Goal: Task Accomplishment & Management: Manage account settings

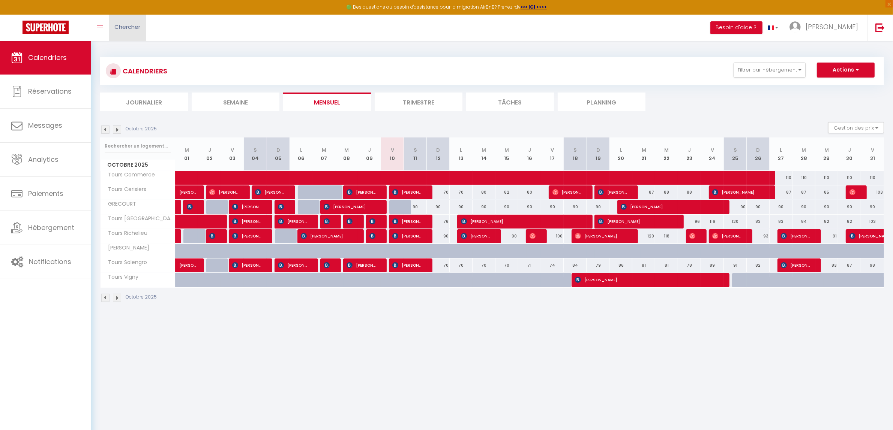
click at [132, 37] on link "Chercher" at bounding box center [127, 28] width 37 height 26
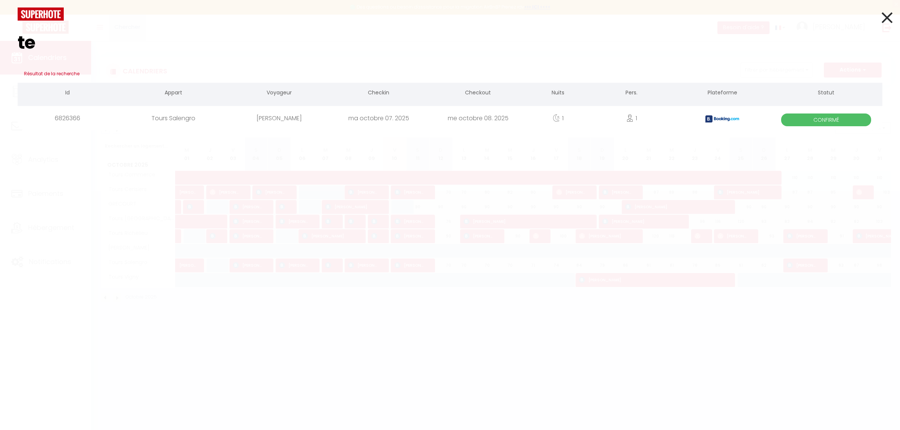
type input "t"
type input "julien terrier"
click at [175, 117] on div "Tours Salengro" at bounding box center [173, 118] width 112 height 24
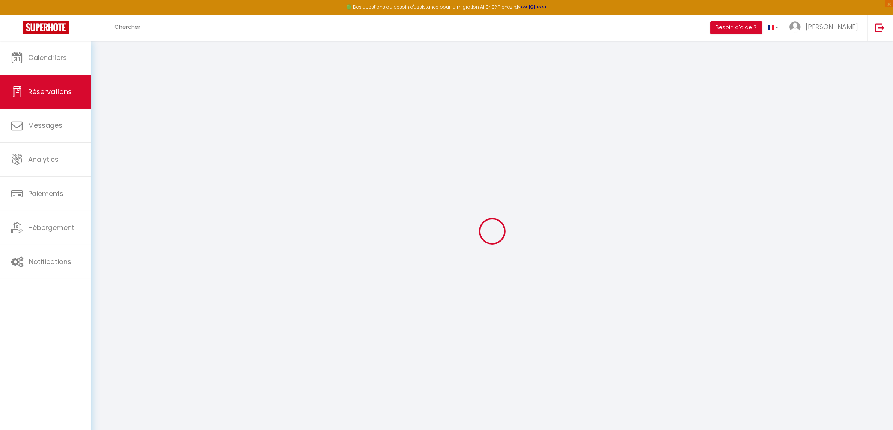
select select
checkbox input "false"
select select
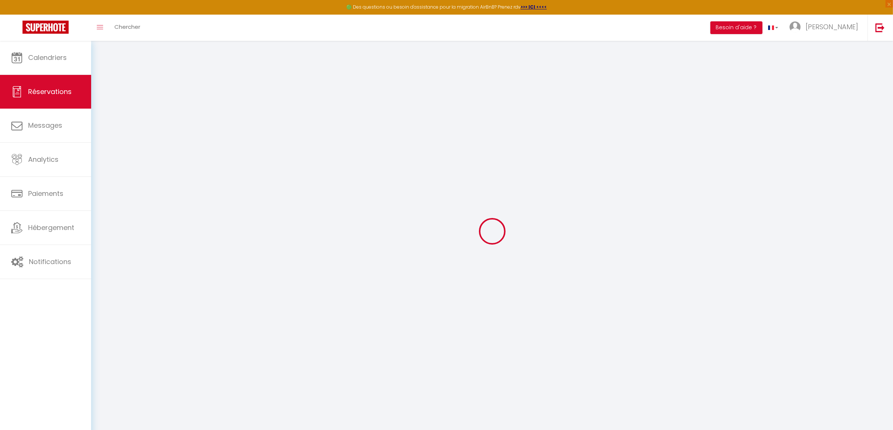
checkbox input "false"
select select
checkbox input "false"
type textarea "** THIS RESERVATION HAS BEEN PRE-PAID ** BOOKING NOTE : Payment charge is EUR 1…"
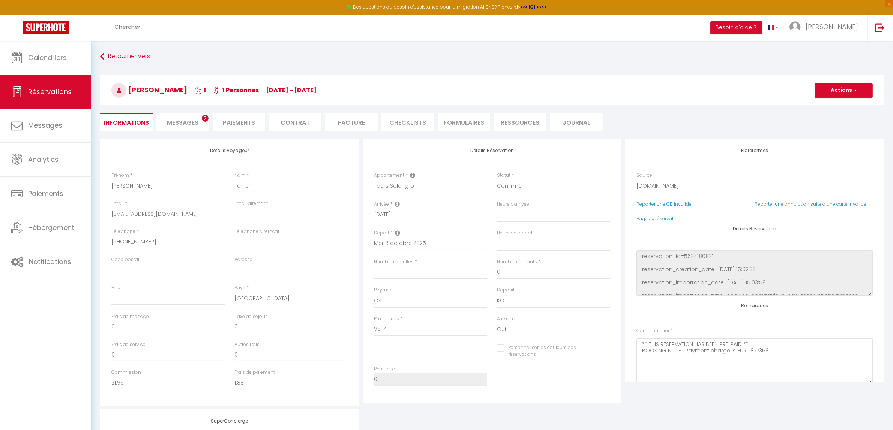
type input "30"
type input "4.96"
select select
checkbox input "false"
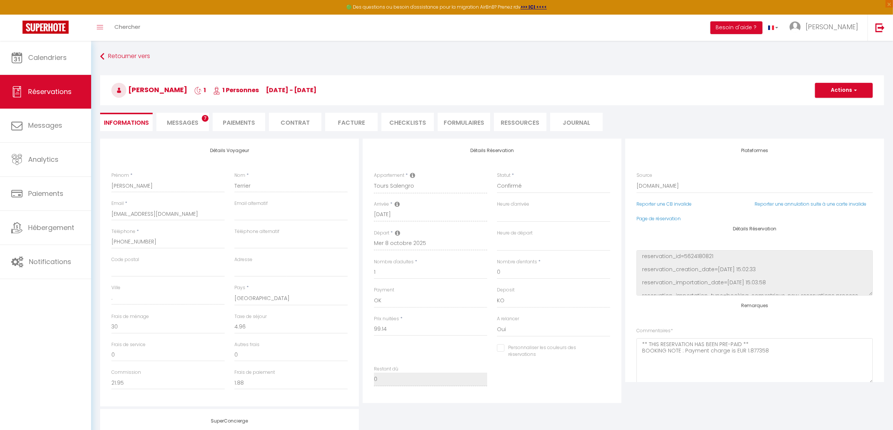
select select
click at [194, 125] on span "Messages" at bounding box center [182, 122] width 31 height 9
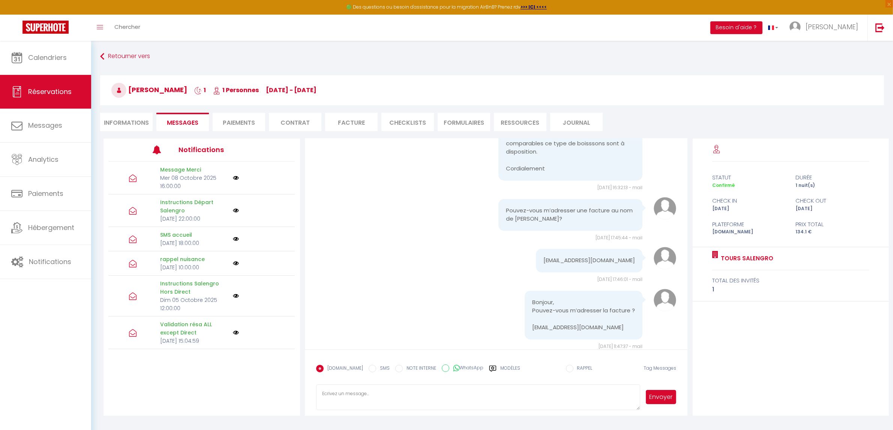
scroll to position [40, 0]
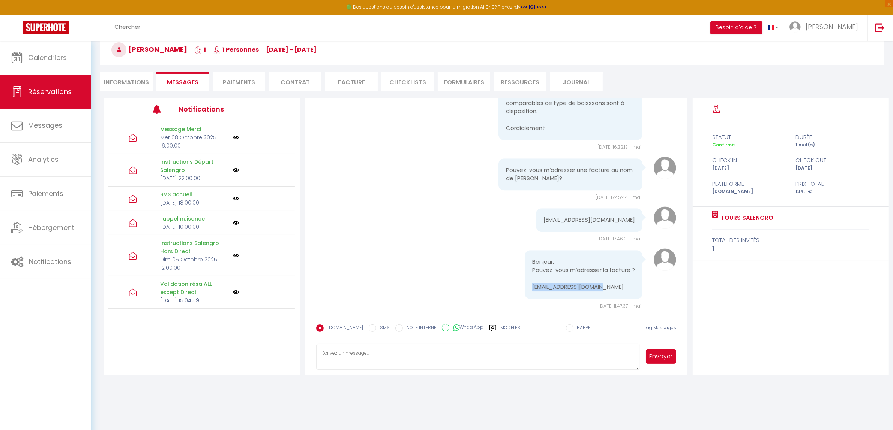
drag, startPoint x: 591, startPoint y: 231, endPoint x: 524, endPoint y: 230, distance: 67.5
click at [525, 250] on div "Bonjour, Pouvez-vous m’adresser la facture ? [EMAIL_ADDRESS][DOMAIN_NAME]" at bounding box center [584, 274] width 118 height 49
copy pre "[EMAIL_ADDRESS][DOMAIN_NAME]"
click at [364, 78] on li "Facture" at bounding box center [351, 81] width 52 height 18
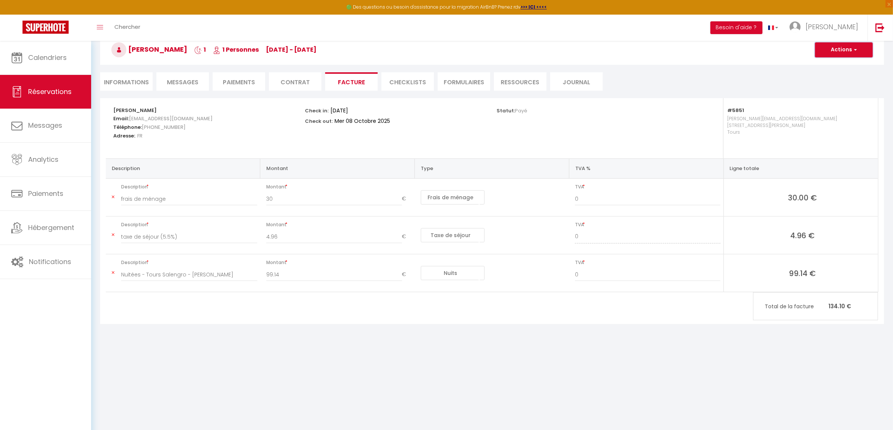
click at [855, 51] on span "button" at bounding box center [854, 49] width 4 height 7
click at [835, 97] on link "Copier le lien" at bounding box center [838, 96] width 63 height 10
click at [136, 29] on span "Chercher" at bounding box center [127, 27] width 26 height 8
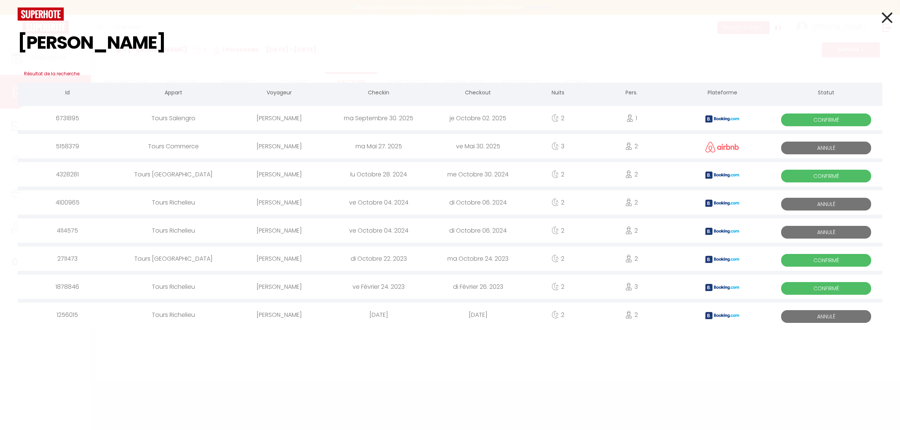
type input "[PERSON_NAME]"
click at [270, 117] on div "[PERSON_NAME]" at bounding box center [278, 118] width 99 height 24
select select
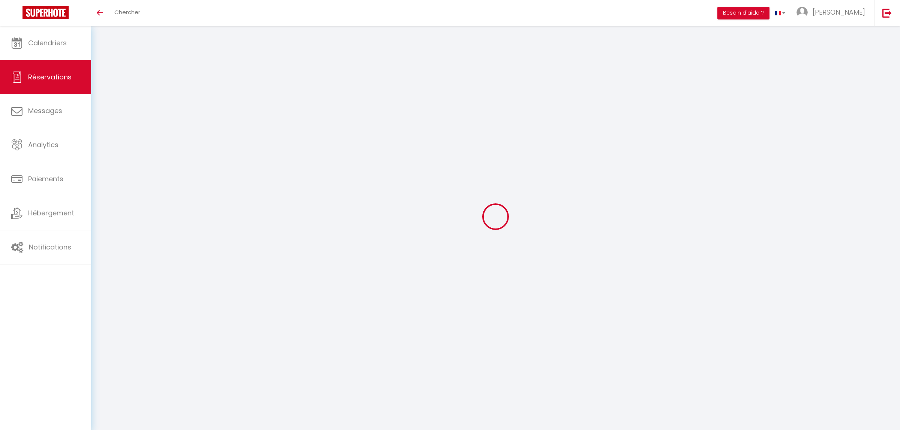
select select
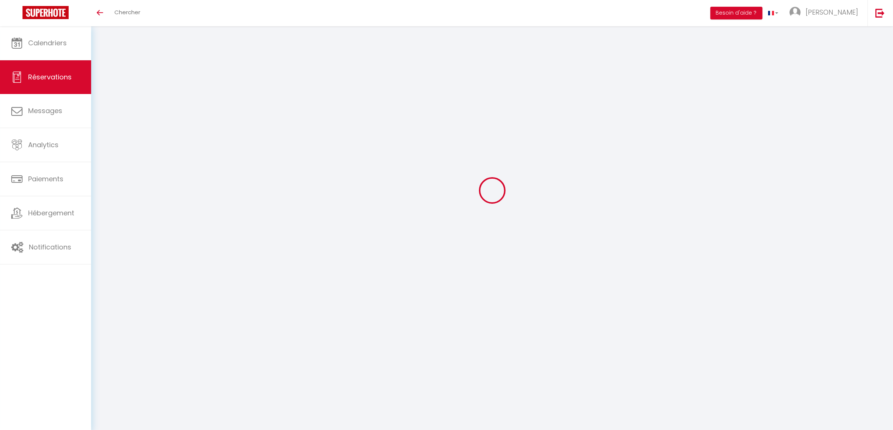
select select
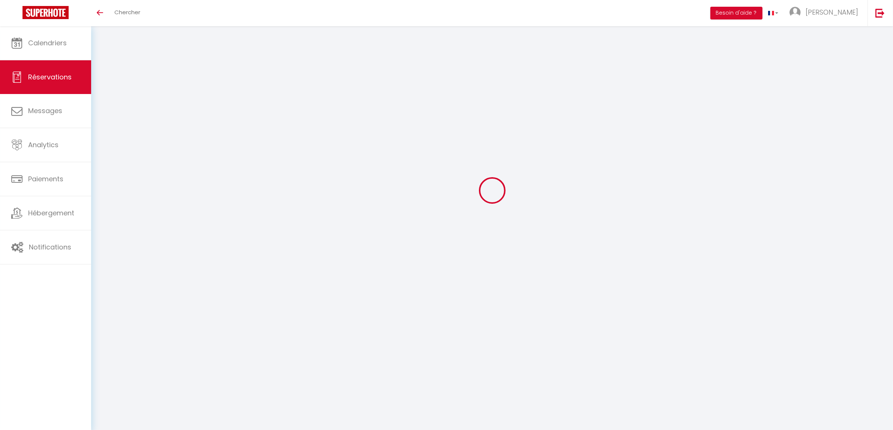
select select
checkbox input "false"
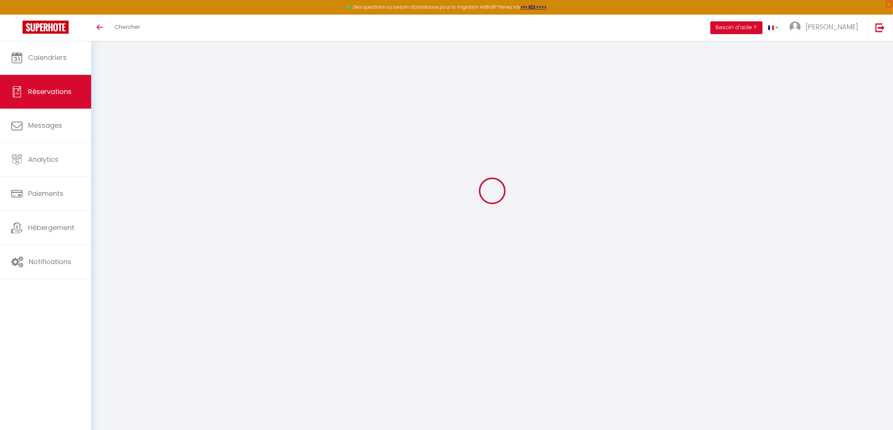
scroll to position [40, 0]
type input "[PERSON_NAME]"
type input "Bernasconi"
type input "eberna.978043@guest.booking.com"
type input "+33626304044"
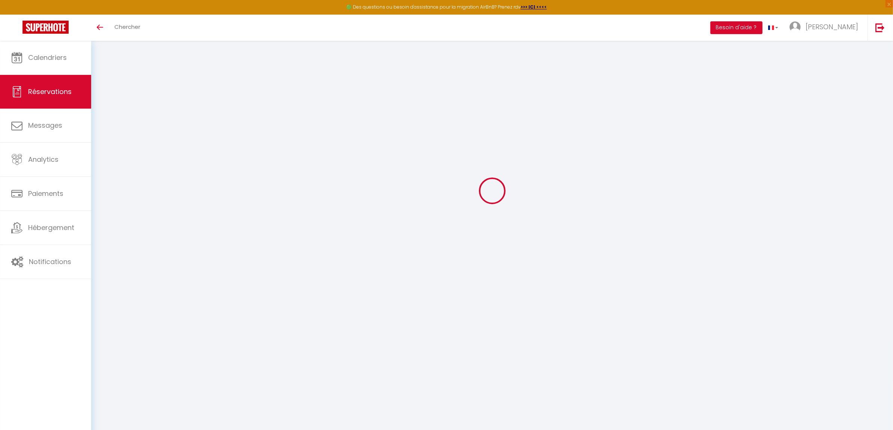
type input "."
select select "FR"
type input "27.11"
type input "2.32"
select select "5851"
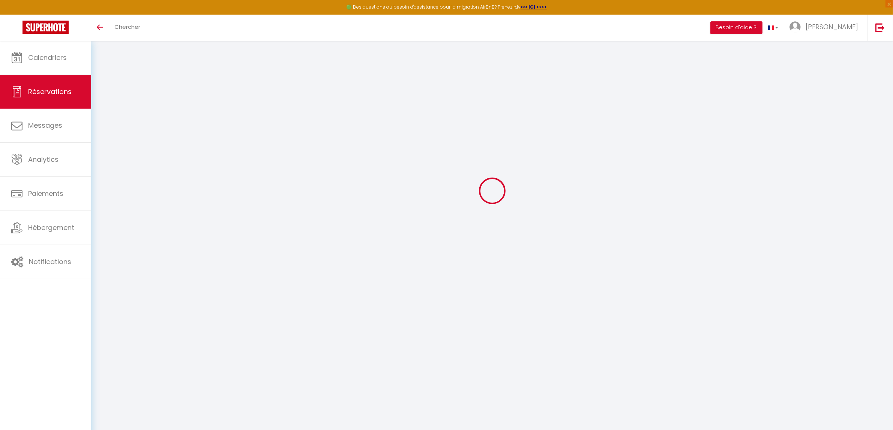
select select "1"
select select
type input "1"
select select "12"
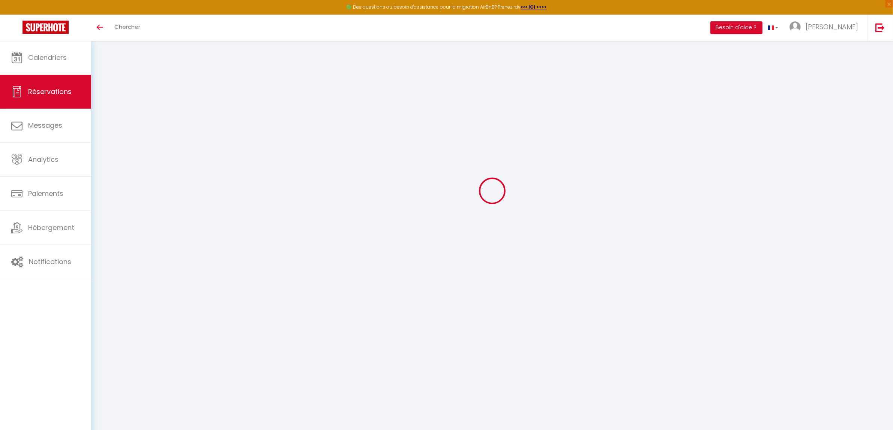
select select "14"
type input "129.5"
checkbox input "false"
type input "0"
select select "2"
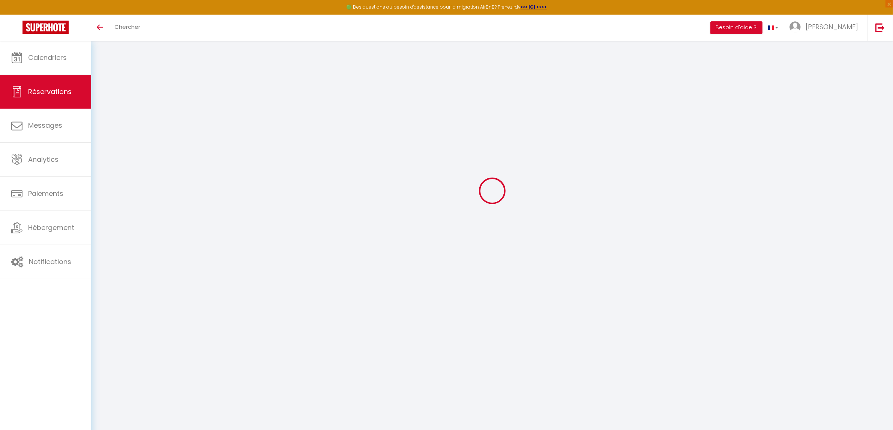
type input "0"
select select
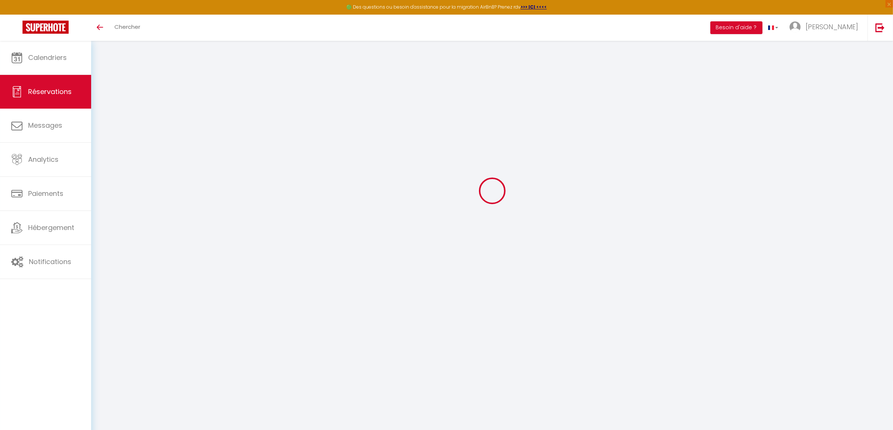
checkbox input "false"
select select
checkbox input "false"
select select
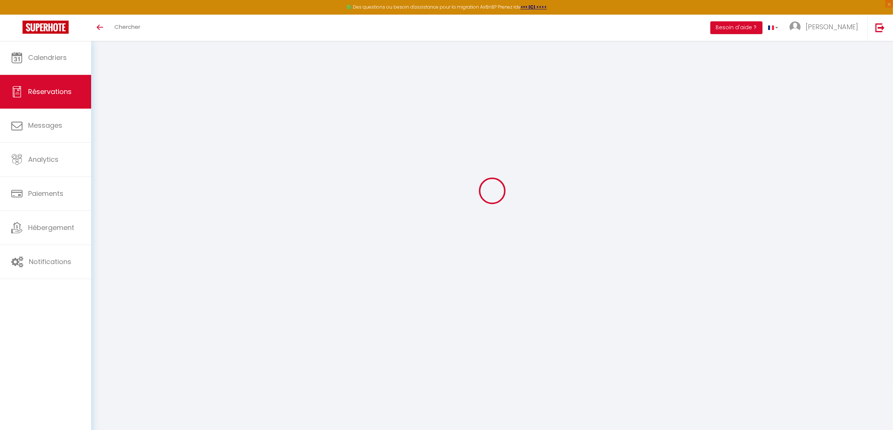
select select
checkbox input "false"
type textarea "** THIS RESERVATION HAS BEEN PRE-PAID ** BOOKING NOTE : Payment charge is EUR 2…"
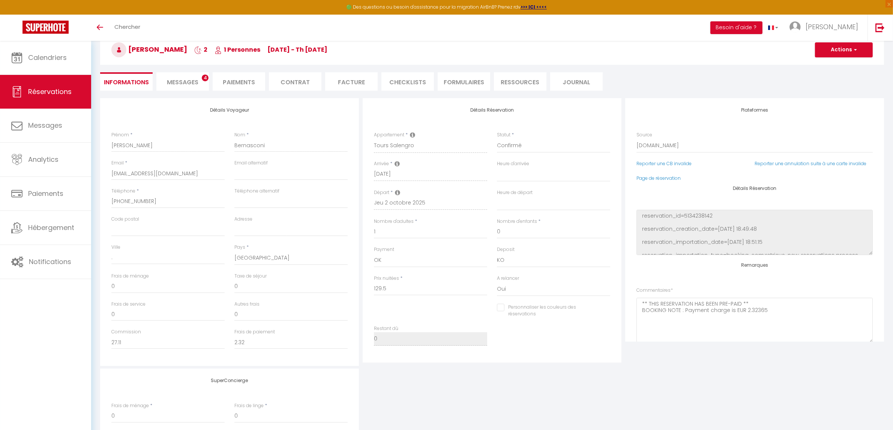
type input "30"
type input "6.47"
select select
checkbox input "false"
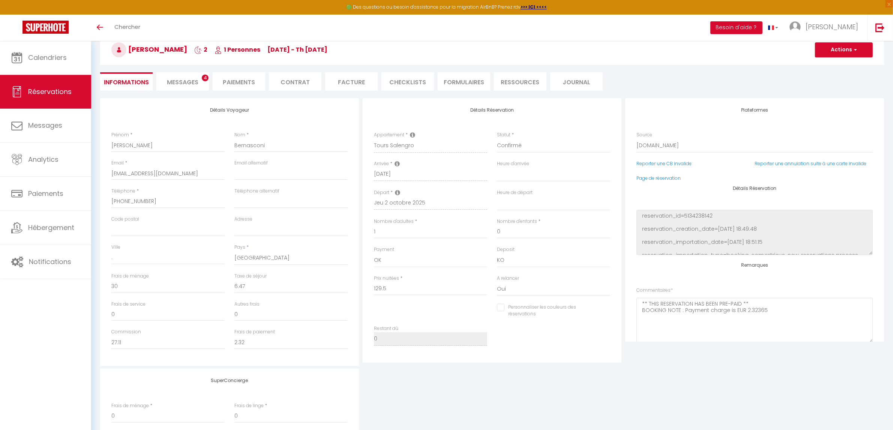
select select
click at [184, 84] on span "Messages" at bounding box center [182, 82] width 31 height 9
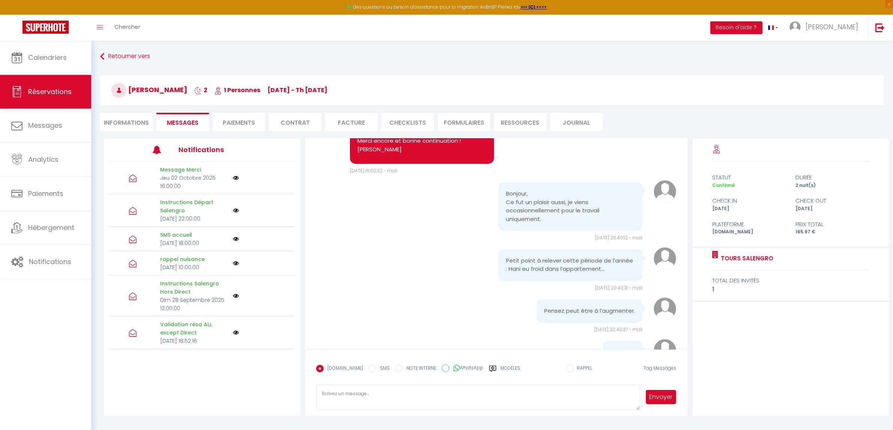
scroll to position [40, 0]
